Goal: Task Accomplishment & Management: Manage account settings

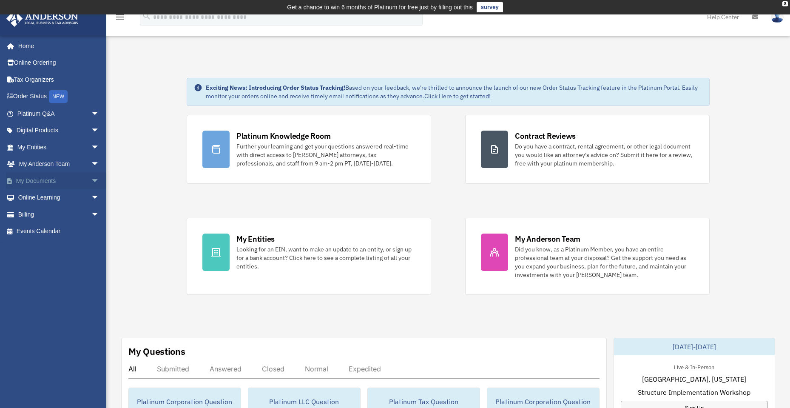
click at [49, 177] on link "My Documents arrow_drop_down" at bounding box center [59, 180] width 106 height 17
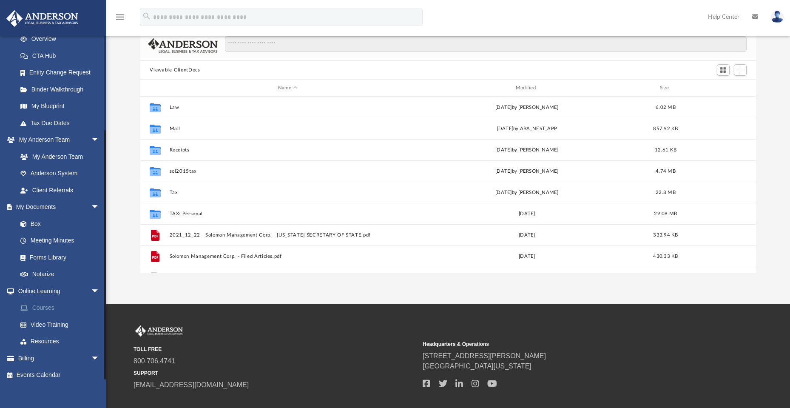
scroll to position [74, 0]
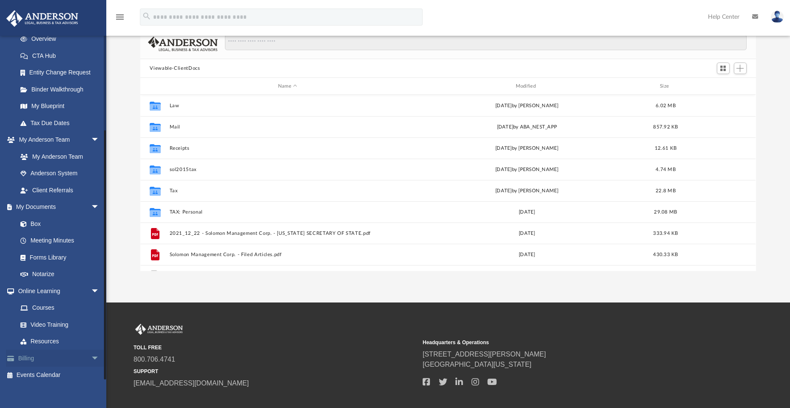
click at [39, 350] on link "Billing arrow_drop_down" at bounding box center [59, 357] width 106 height 17
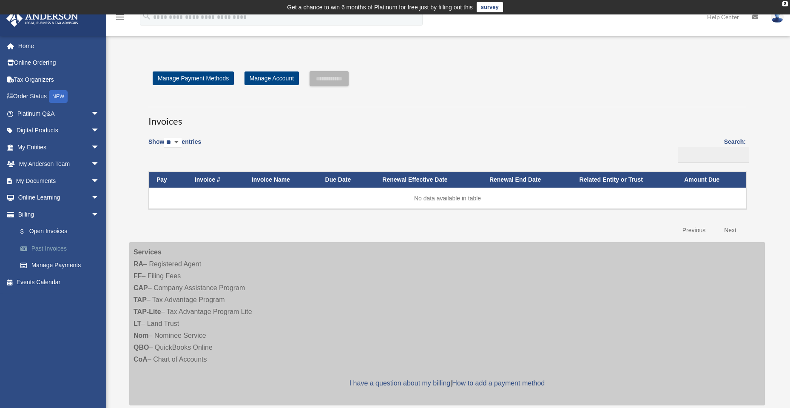
click at [48, 246] on link "Past Invoices" at bounding box center [62, 248] width 100 height 17
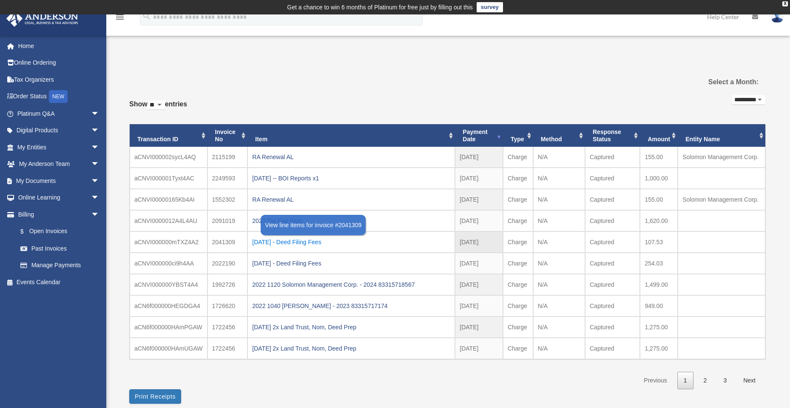
click at [312, 242] on div "2024.05.30 - Deed Filing Fees" at bounding box center [351, 242] width 198 height 12
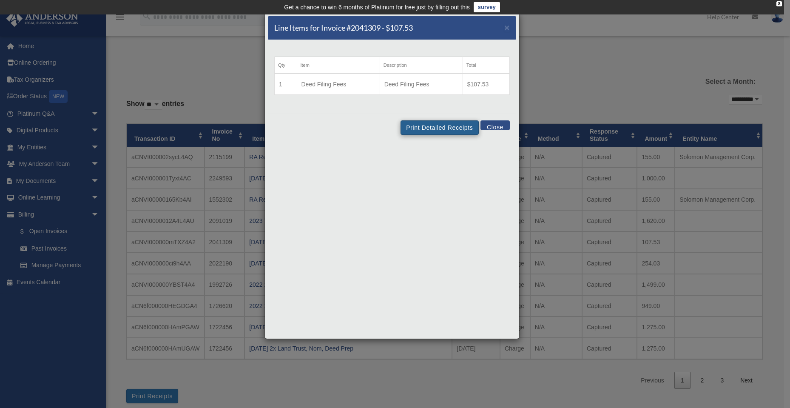
click at [442, 126] on button "Print Detailed Receipts" at bounding box center [439, 127] width 78 height 14
click at [446, 125] on button "Print Detailed Receipts" at bounding box center [439, 127] width 78 height 14
click at [502, 125] on button "Close" at bounding box center [494, 125] width 29 height 10
